Goal: Transaction & Acquisition: Purchase product/service

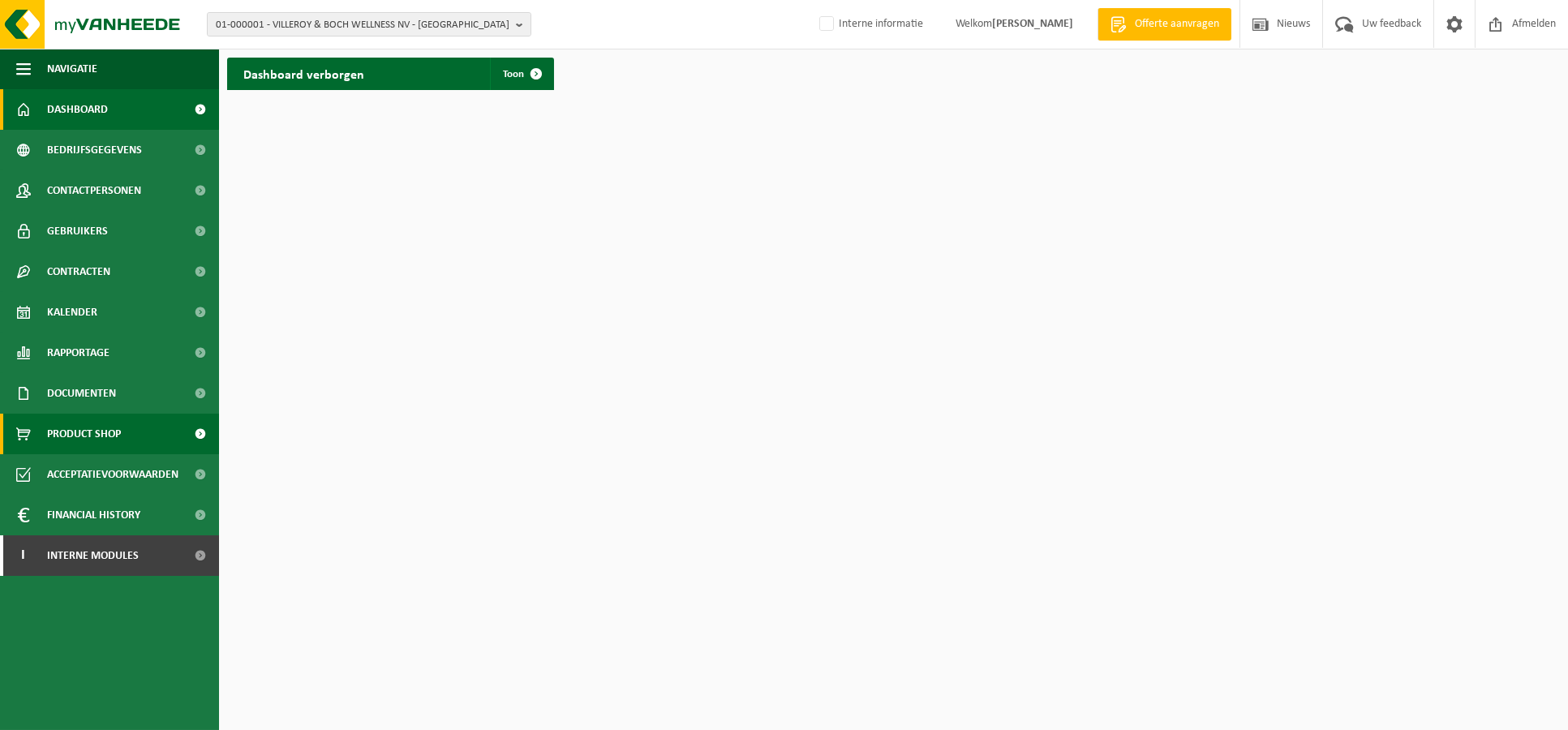
click at [113, 315] on span "Product Shop" at bounding box center [84, 434] width 74 height 41
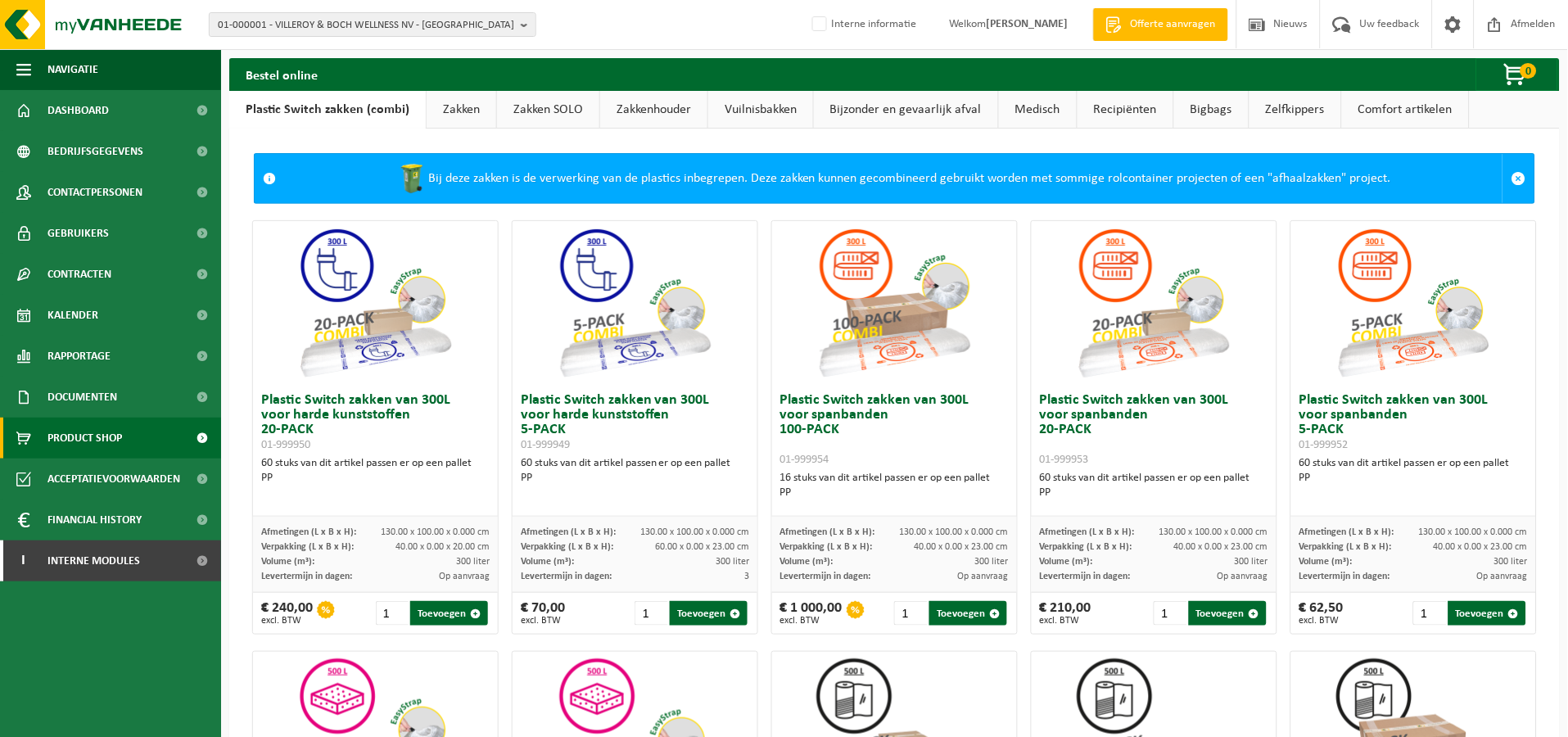
click at [1042, 105] on link "Medisch" at bounding box center [1037, 110] width 78 height 37
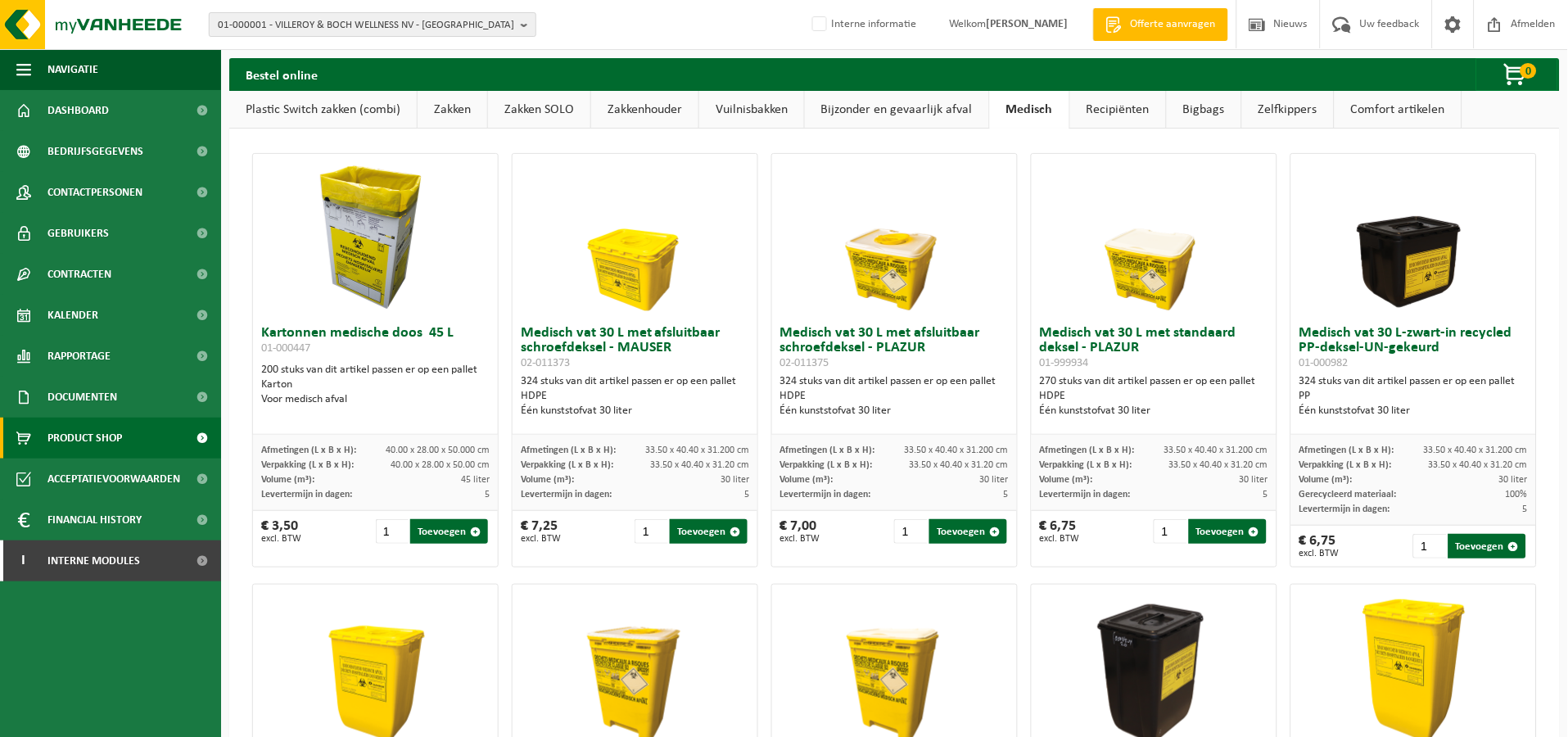
click at [311, 27] on span "01-000001 - VILLEROY & BOCH WELLNESS NV - [GEOGRAPHIC_DATA]" at bounding box center [366, 26] width 296 height 25
click at [383, 50] on input "text" at bounding box center [373, 51] width 319 height 21
